Goal: Navigation & Orientation: Find specific page/section

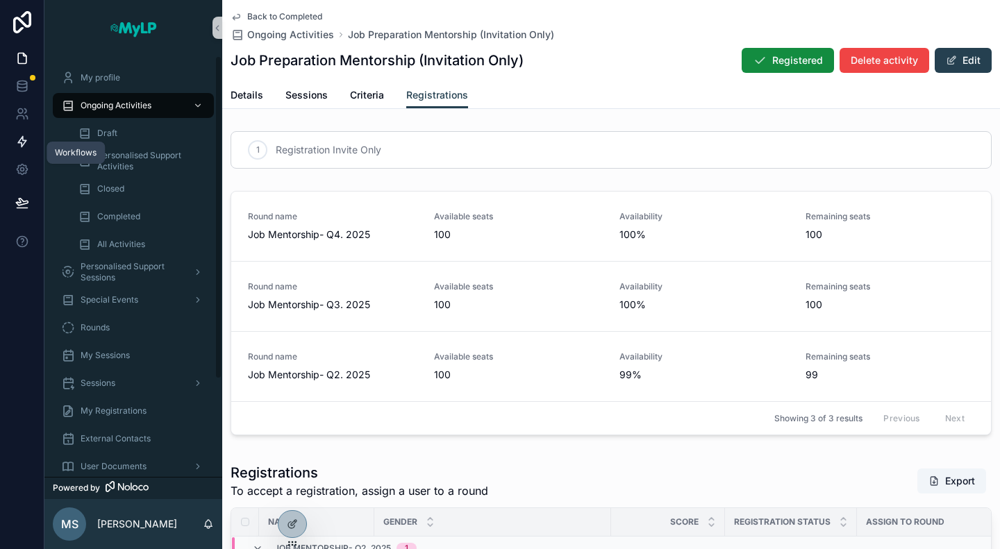
click at [18, 142] on icon at bounding box center [22, 142] width 8 height 10
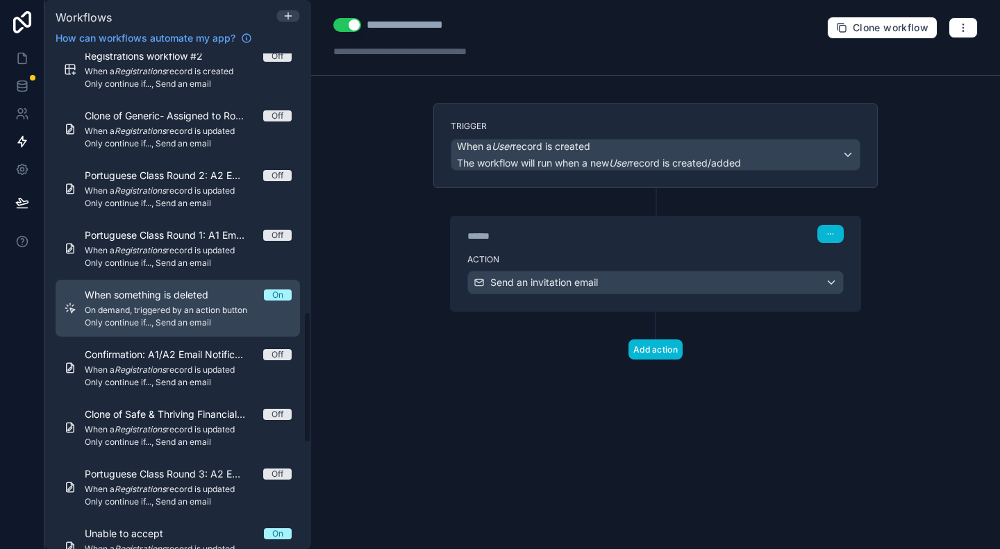
scroll to position [1181, 0]
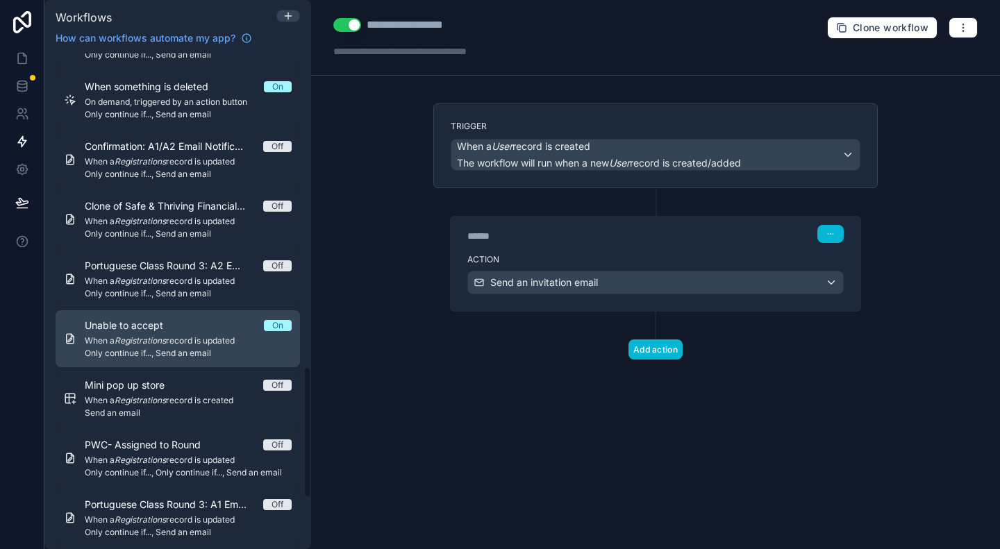
click at [182, 340] on span "When a Registrations record is updated" at bounding box center [188, 340] width 207 height 11
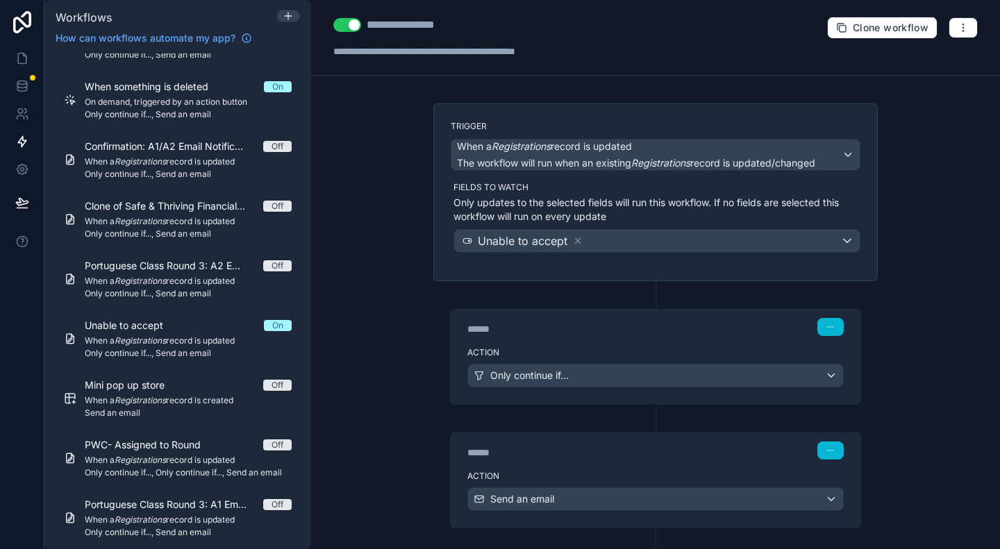
click at [628, 442] on div "****** Step 2" at bounding box center [655, 451] width 376 height 18
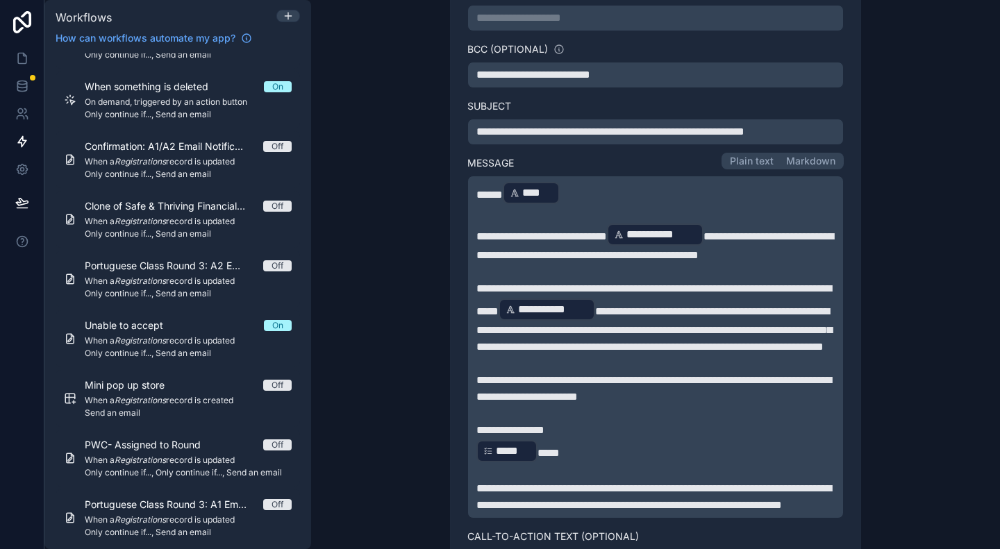
scroll to position [417, 0]
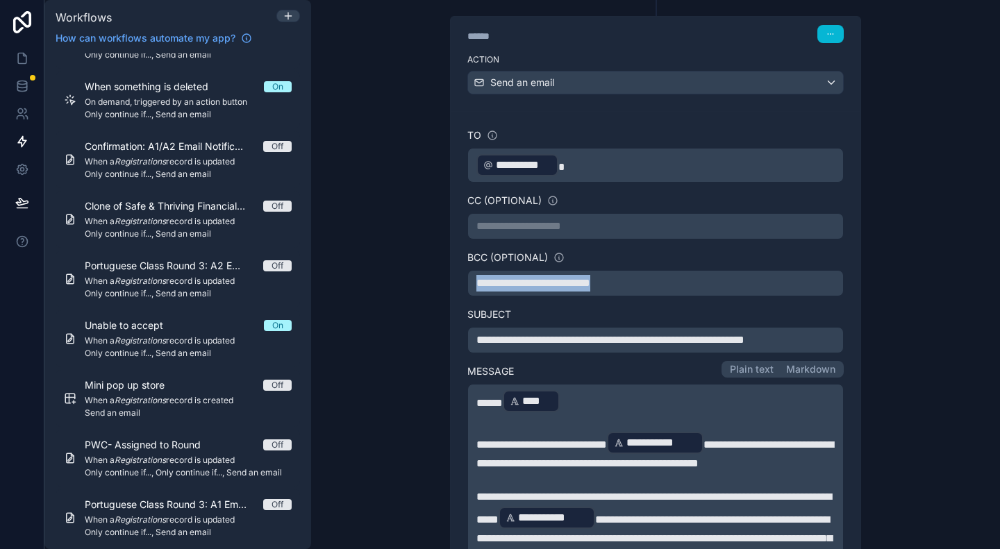
drag, startPoint x: 573, startPoint y: 278, endPoint x: 458, endPoint y: 283, distance: 114.7
click at [458, 283] on div "**********" at bounding box center [656, 513] width 410 height 804
click at [897, 270] on div "**********" at bounding box center [655, 274] width 689 height 549
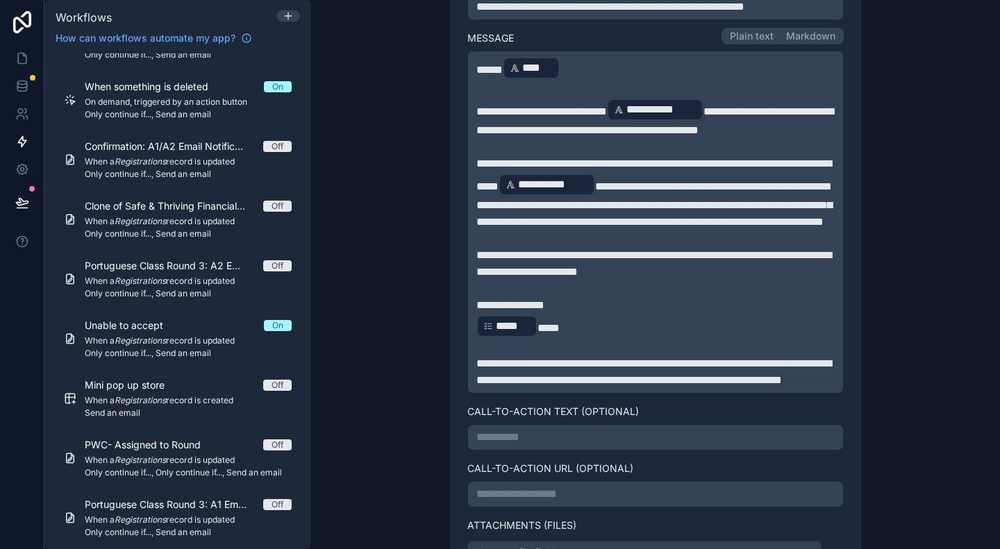
scroll to position [764, 0]
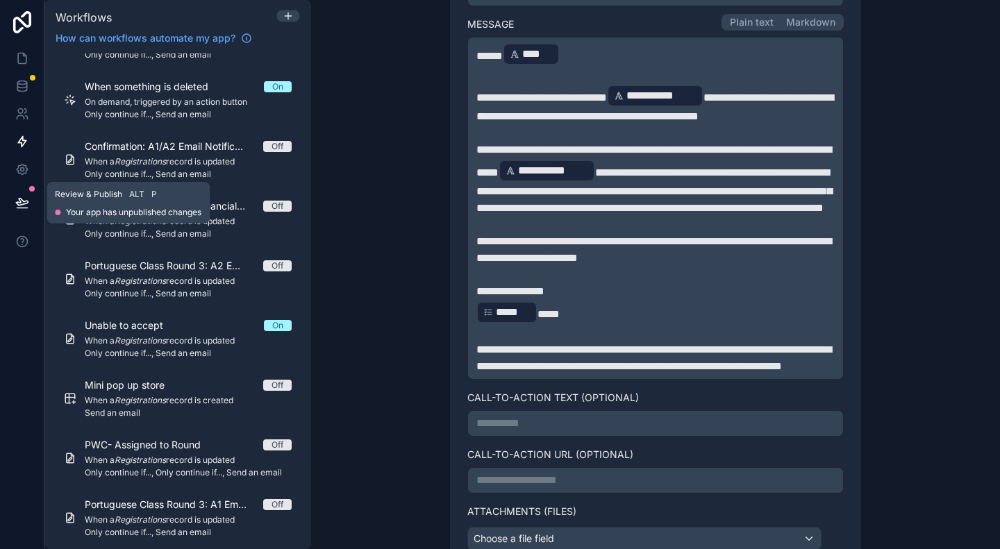
click at [26, 205] on icon at bounding box center [22, 203] width 14 height 14
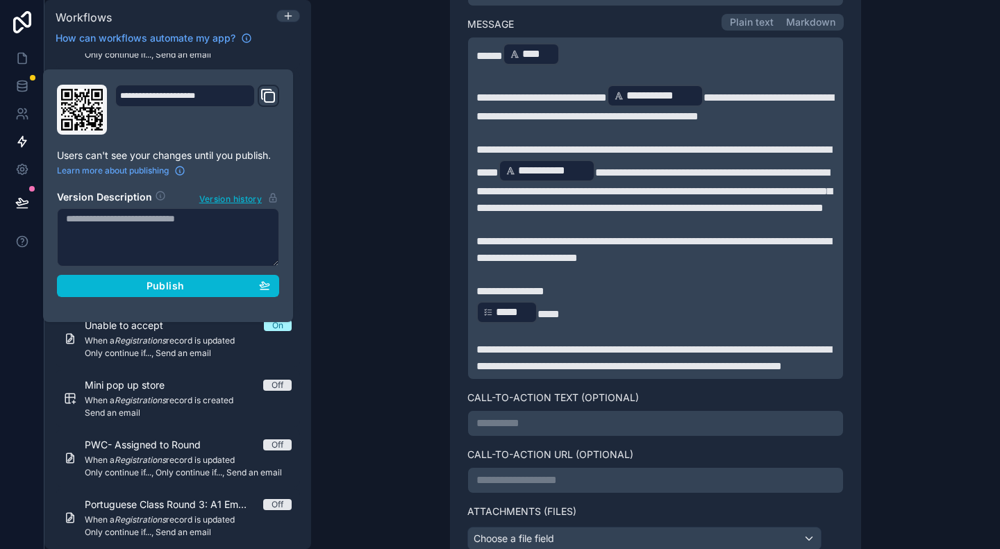
click at [114, 234] on textarea at bounding box center [168, 237] width 222 height 58
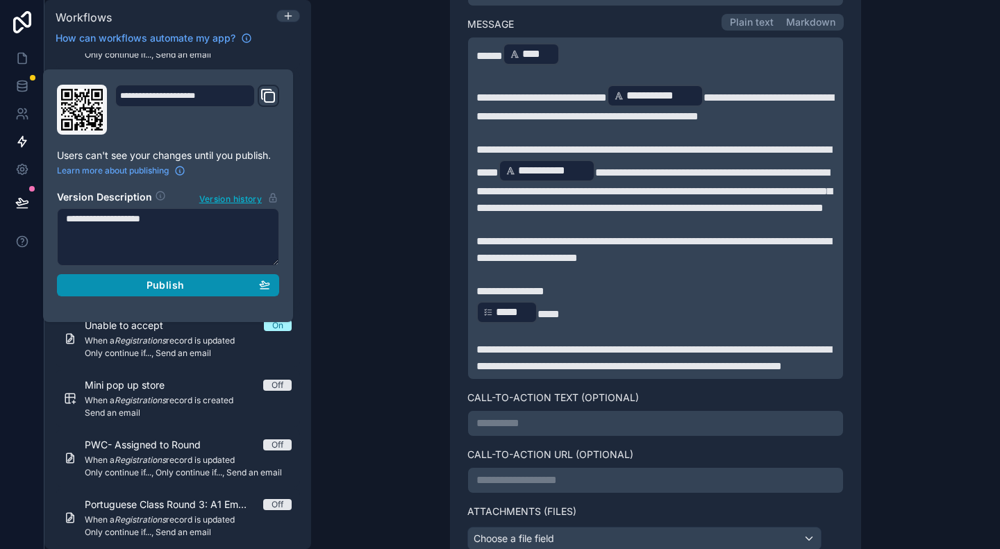
type textarea "**********"
click at [153, 288] on span "Publish" at bounding box center [166, 285] width 38 height 13
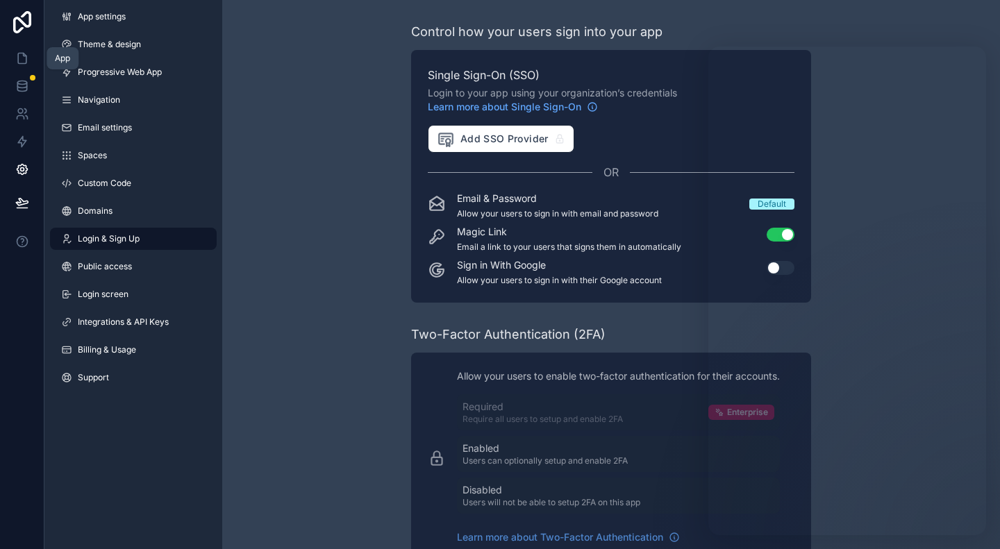
click at [20, 58] on icon at bounding box center [22, 58] width 14 height 14
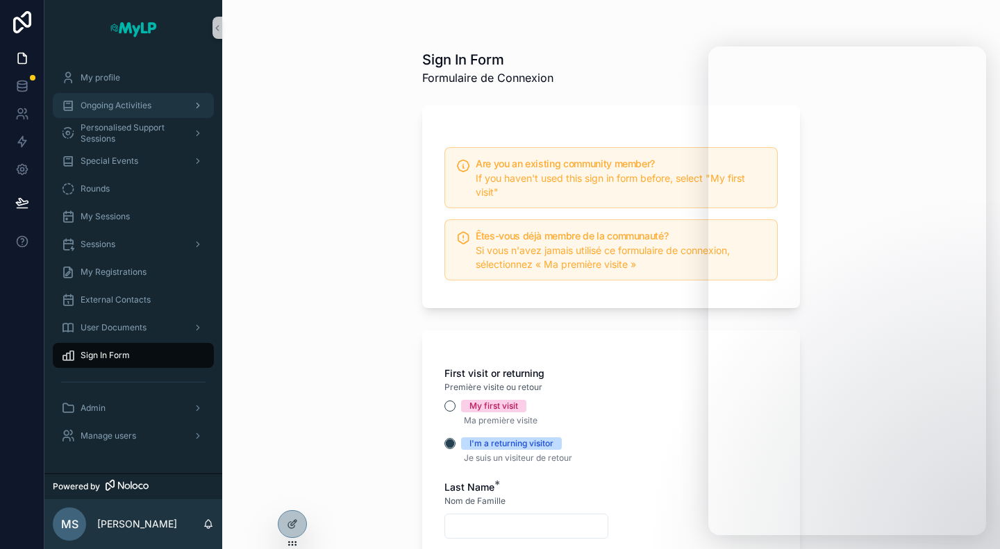
click at [118, 109] on span "Ongoing Activities" at bounding box center [116, 105] width 71 height 11
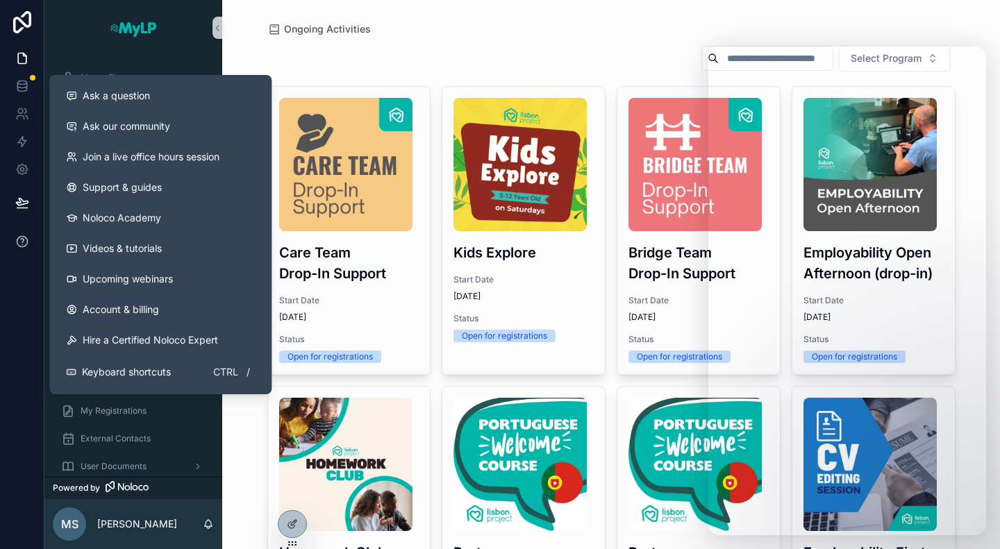
click at [26, 241] on icon at bounding box center [22, 242] width 14 height 14
click at [122, 97] on span "Ask a question" at bounding box center [116, 96] width 67 height 14
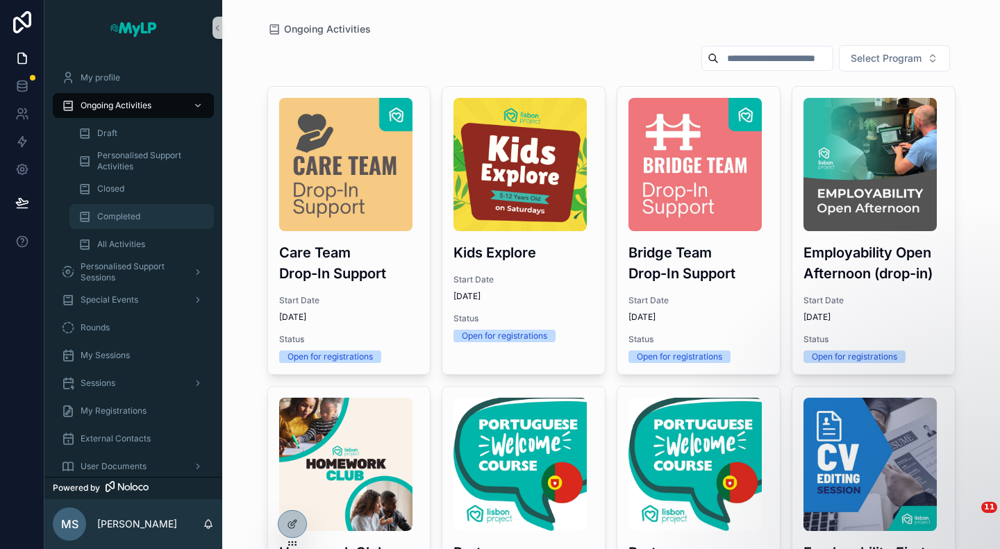
click at [119, 216] on span "Completed" at bounding box center [118, 216] width 43 height 11
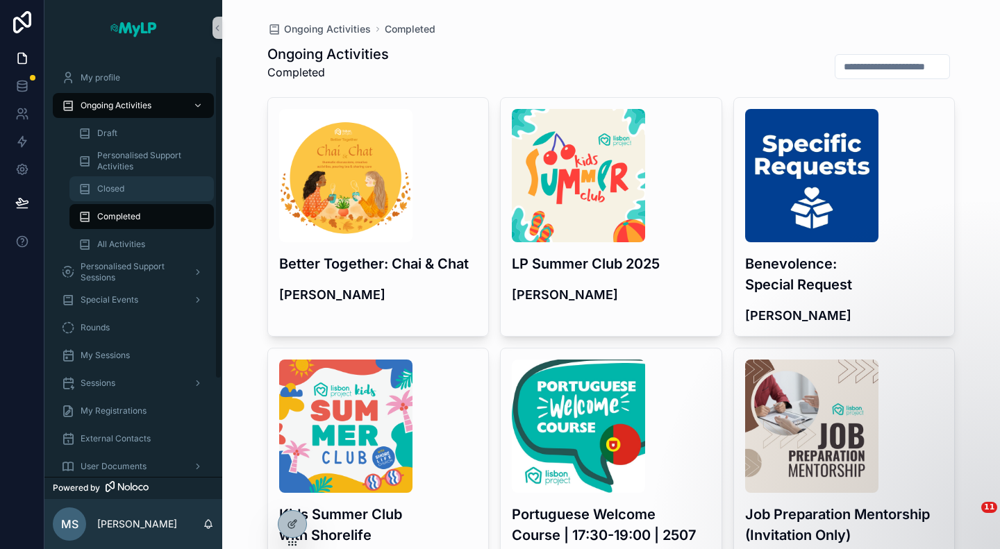
click at [126, 184] on div "Closed" at bounding box center [142, 189] width 128 height 22
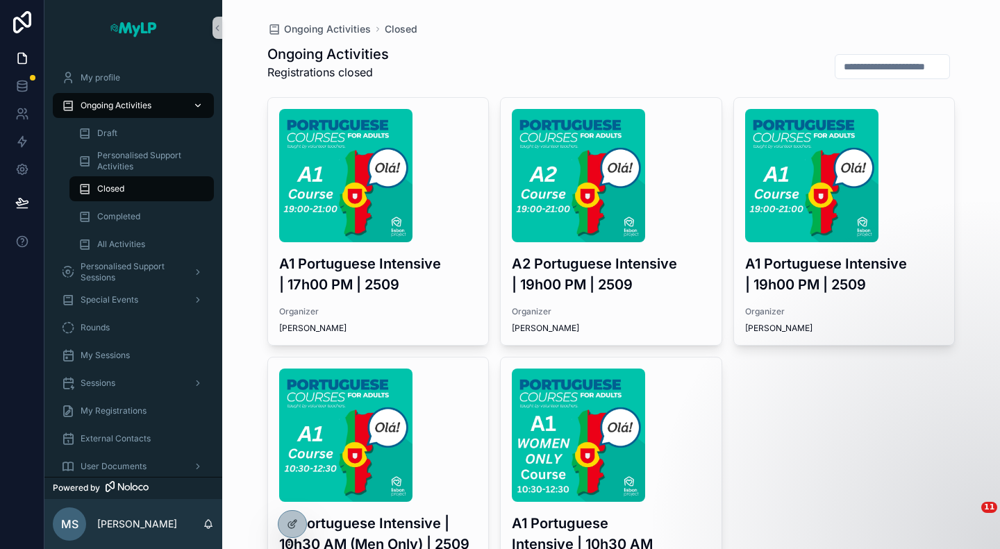
click at [127, 102] on span "Ongoing Activities" at bounding box center [116, 105] width 71 height 11
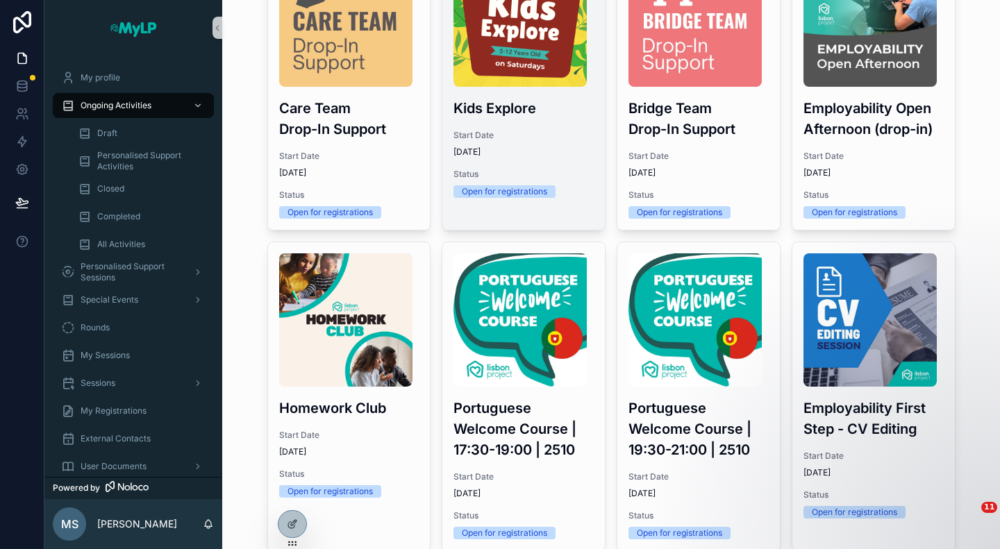
scroll to position [233, 0]
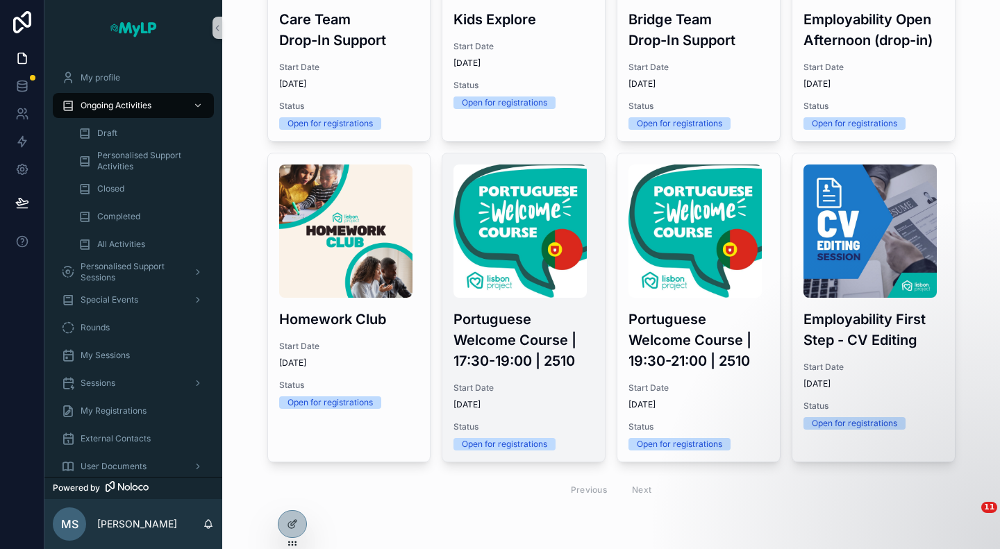
click at [573, 383] on span "Start Date" at bounding box center [523, 388] width 140 height 11
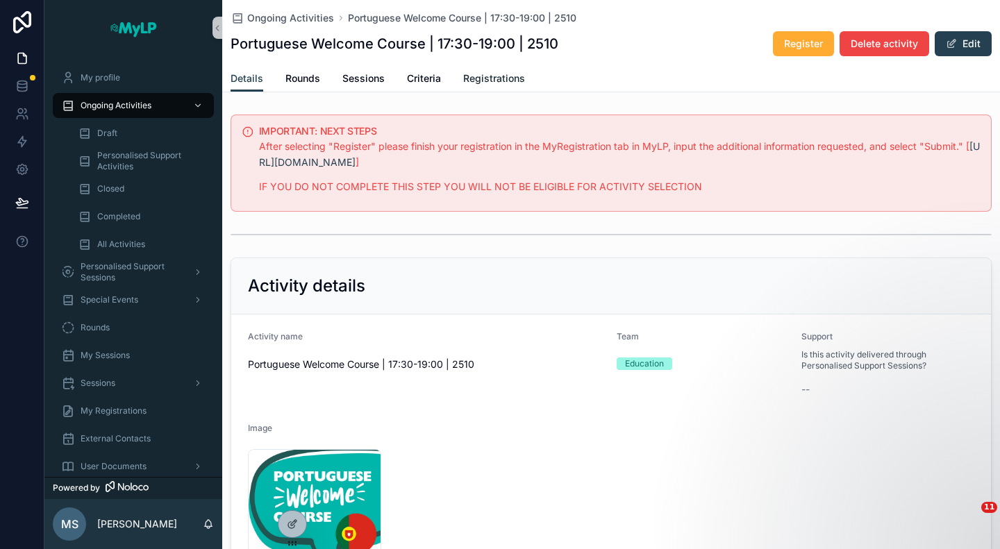
click at [496, 78] on span "Registrations" at bounding box center [494, 79] width 62 height 14
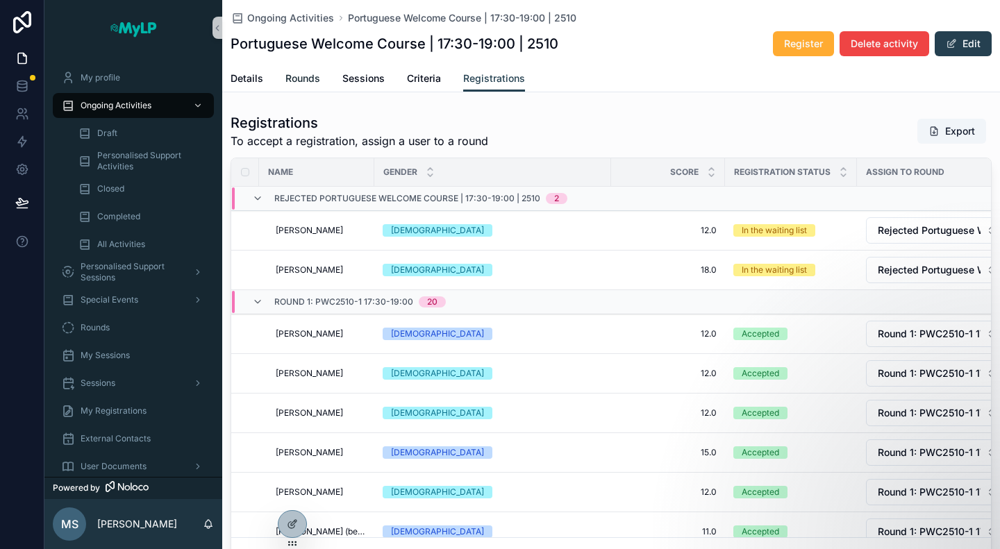
click at [301, 81] on span "Rounds" at bounding box center [302, 79] width 35 height 14
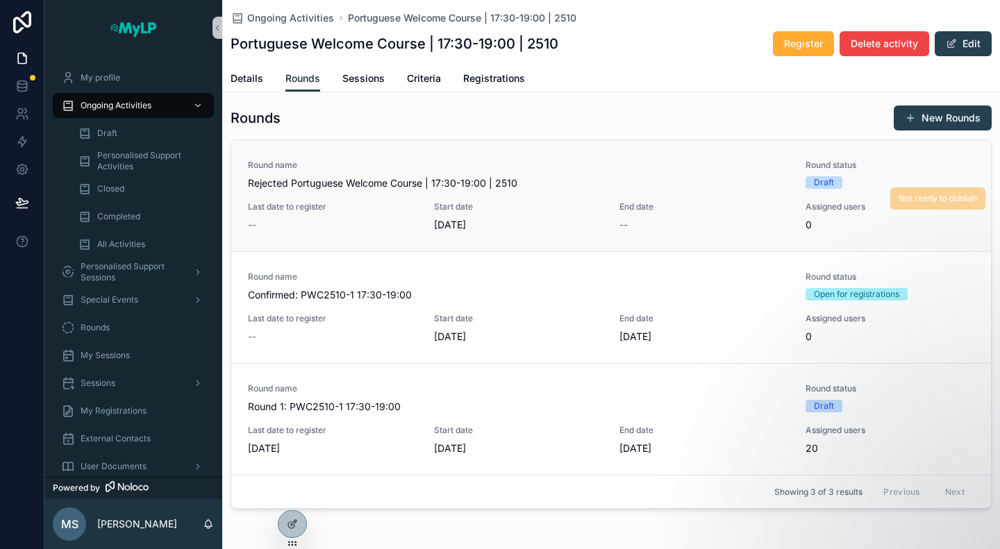
scroll to position [122, 0]
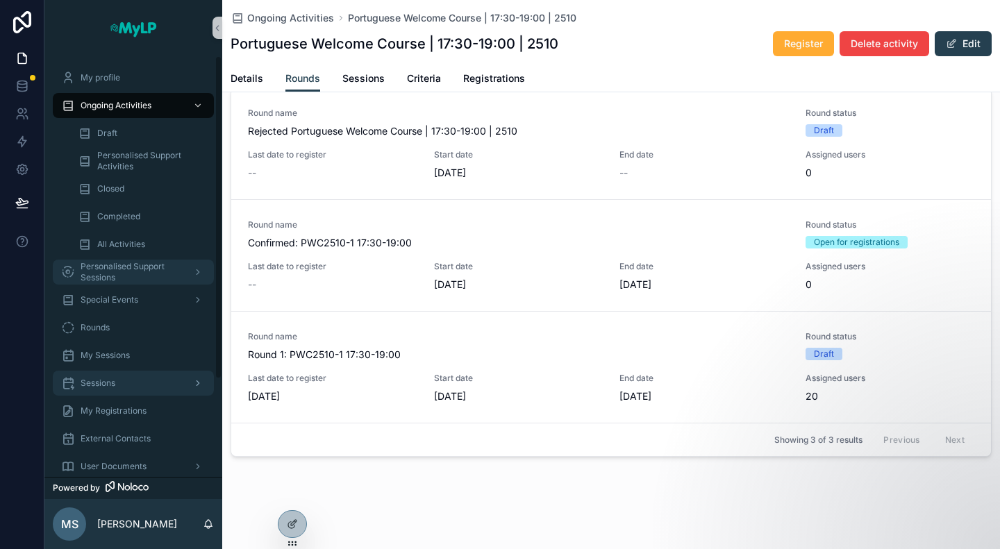
drag, startPoint x: 134, startPoint y: 271, endPoint x: 142, endPoint y: 266, distance: 9.6
click at [134, 271] on span "Personalised Support Sessions" at bounding box center [131, 272] width 101 height 22
